Goal: Transaction & Acquisition: Purchase product/service

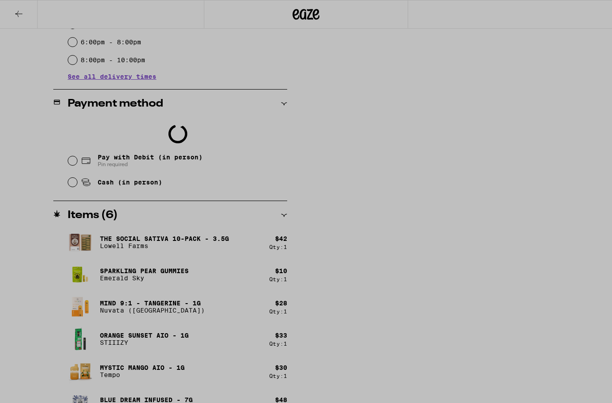
click at [515, 177] on div at bounding box center [306, 201] width 612 height 403
click at [114, 162] on div at bounding box center [306, 201] width 612 height 403
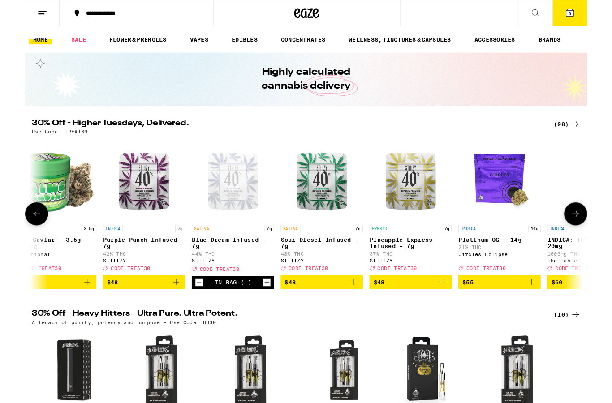
scroll to position [0, 8144]
click at [596, 12] on icon at bounding box center [593, 14] width 8 height 8
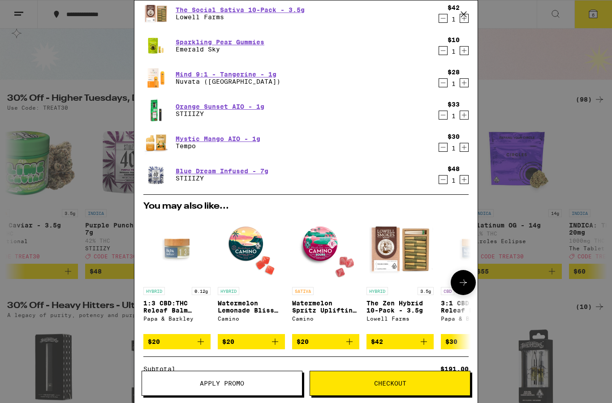
scroll to position [30, 0]
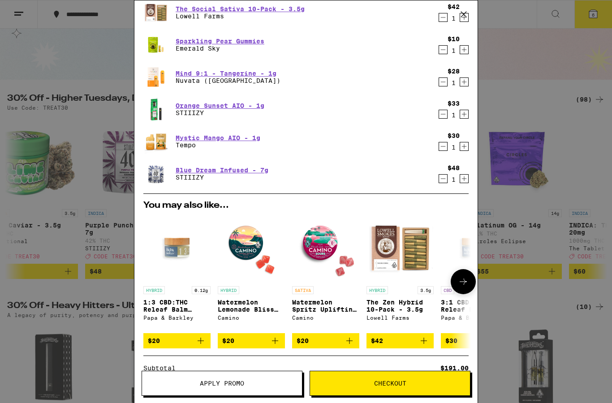
click at [352, 346] on icon "Add to bag" at bounding box center [349, 340] width 11 height 11
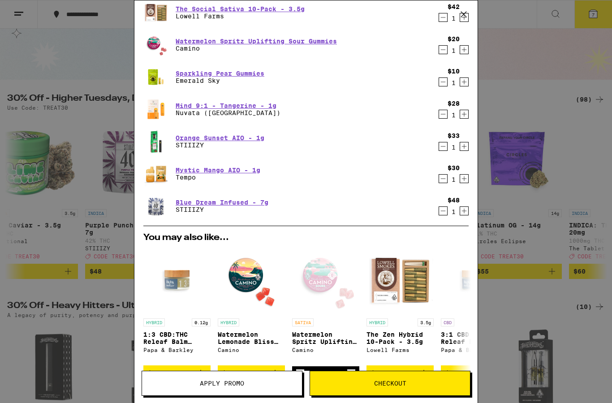
click at [358, 385] on span "Checkout" at bounding box center [390, 383] width 160 height 6
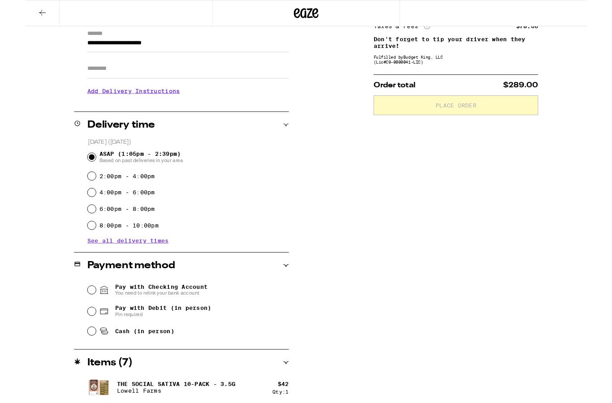
scroll to position [130, 0]
click at [70, 321] on div "Pay with Checking Account You need to relink your bank account" at bounding box center [177, 314] width 219 height 23
click at [73, 341] on input "Pay with Debit (in person) Pin required" at bounding box center [72, 338] width 9 height 9
radio input "true"
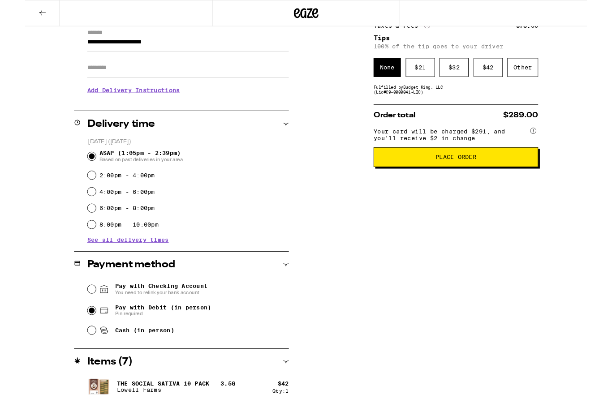
click at [492, 174] on span "Place Order" at bounding box center [469, 171] width 164 height 6
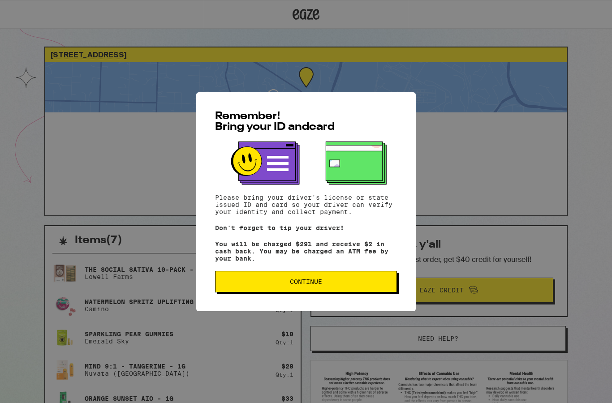
click at [307, 285] on span "Continue" at bounding box center [306, 282] width 32 height 6
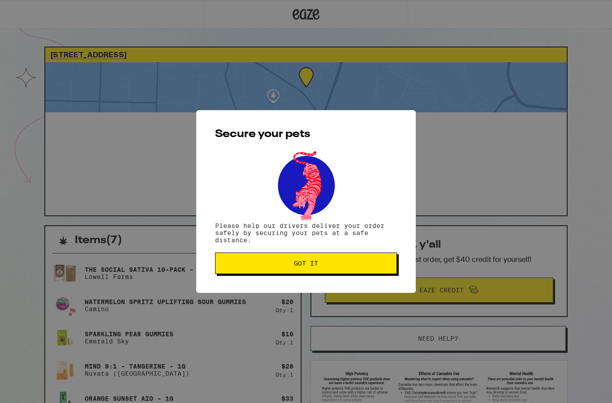
click at [308, 258] on button "Got it" at bounding box center [306, 263] width 182 height 21
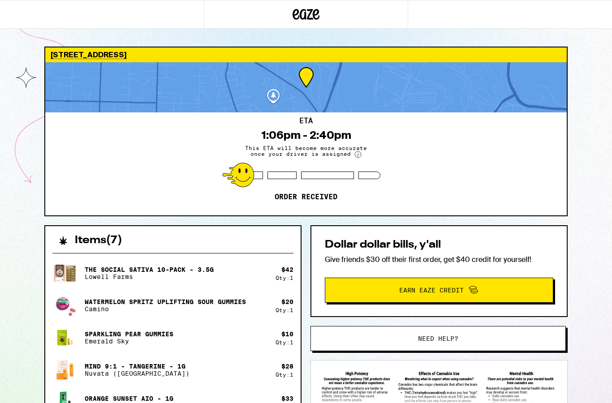
click at [148, 87] on div at bounding box center [305, 87] width 521 height 50
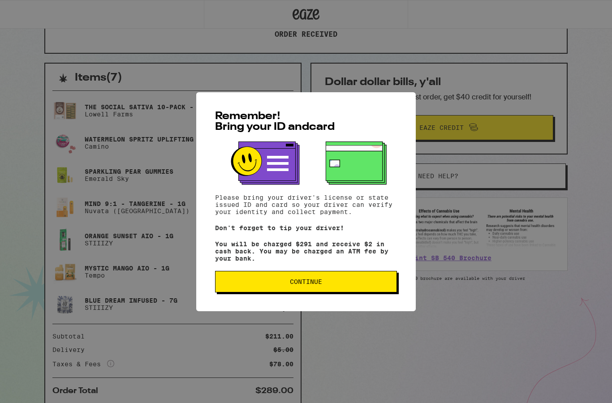
click at [315, 284] on span "Continue" at bounding box center [306, 282] width 32 height 6
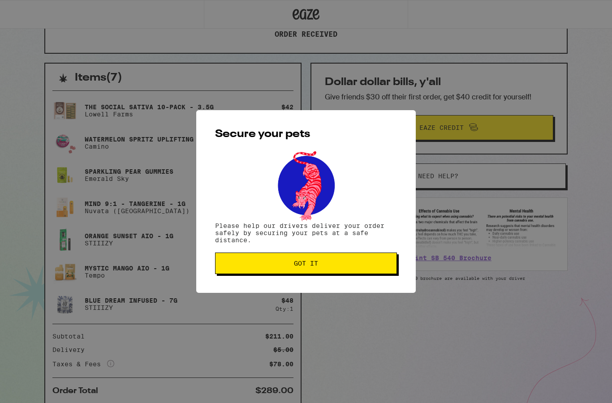
click at [296, 266] on span "Got it" at bounding box center [306, 263] width 24 height 6
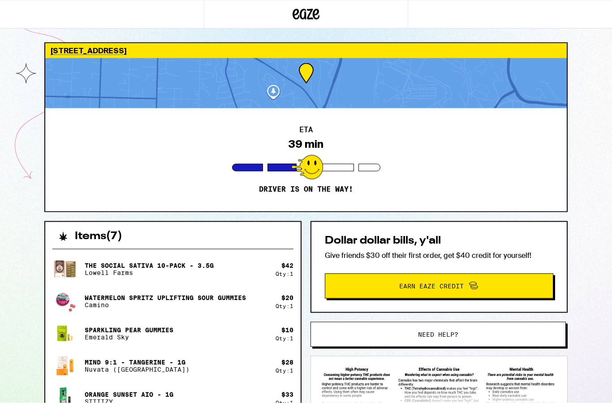
scroll to position [4, 0]
